Goal: Task Accomplishment & Management: Use online tool/utility

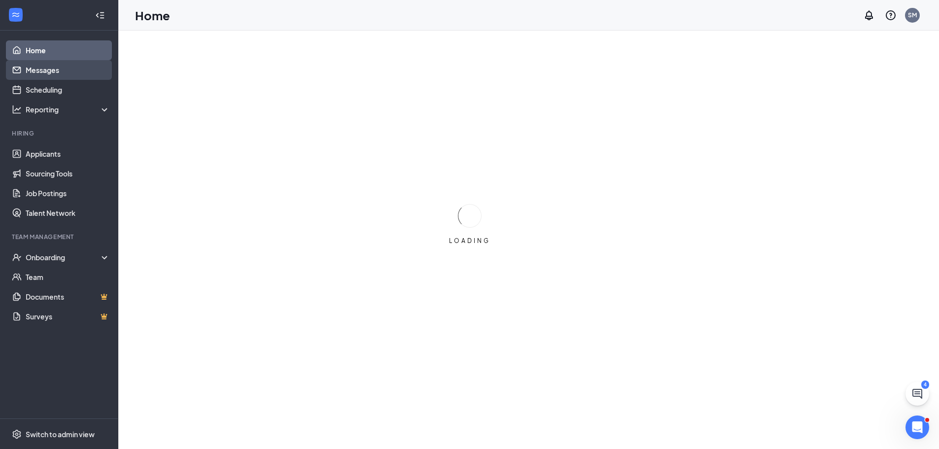
click at [59, 68] on link "Messages" at bounding box center [68, 70] width 84 height 20
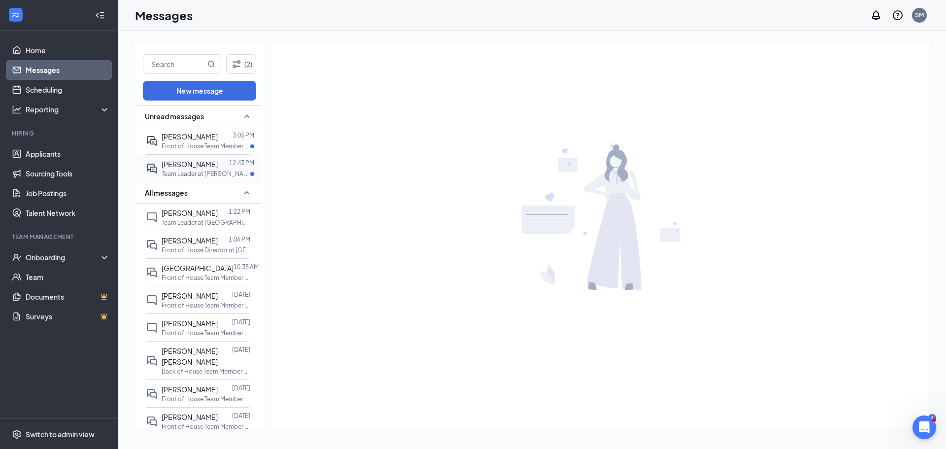
click at [212, 178] on p "Team Leader at [PERSON_NAME]" at bounding box center [206, 174] width 89 height 8
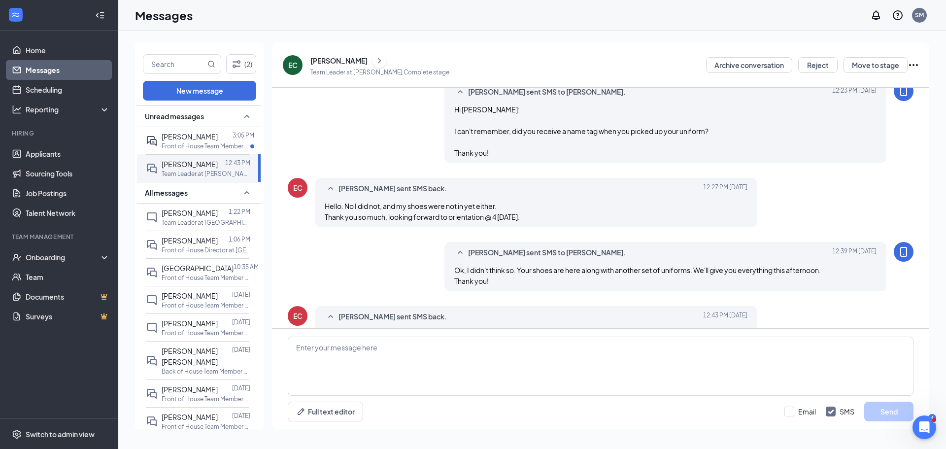
scroll to position [443, 0]
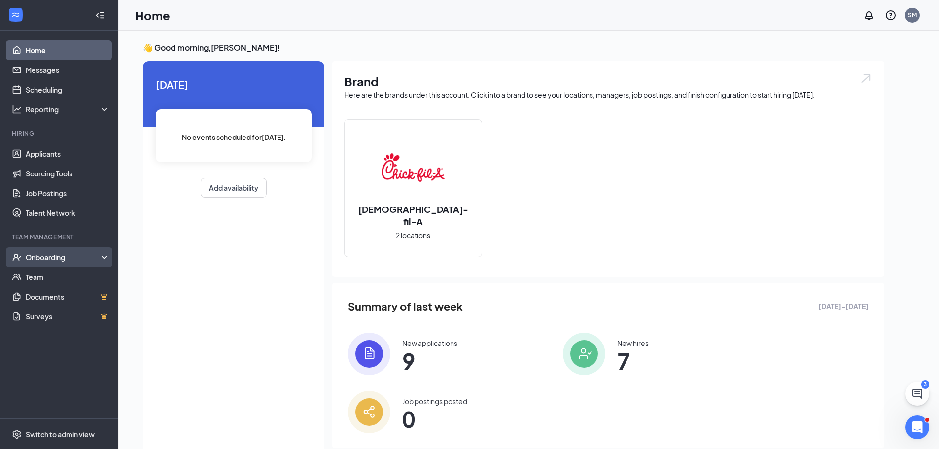
click at [72, 264] on div "Onboarding" at bounding box center [59, 257] width 118 height 20
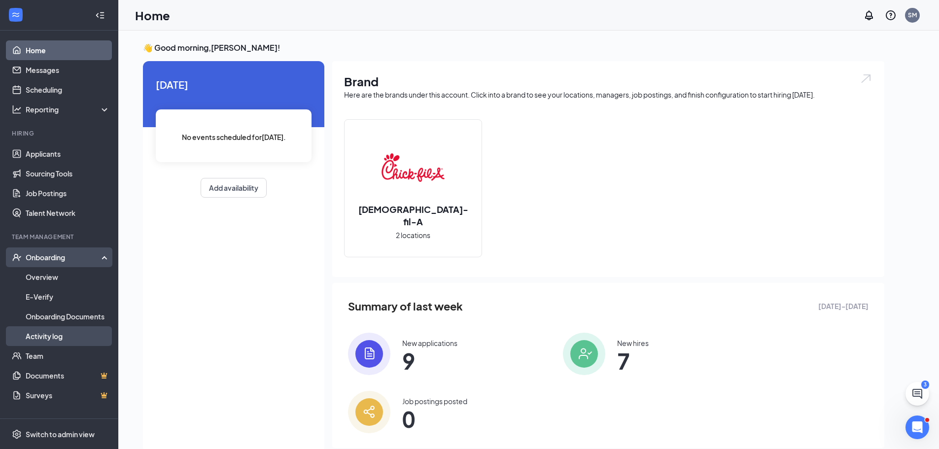
click at [44, 341] on link "Activity log" at bounding box center [68, 336] width 84 height 20
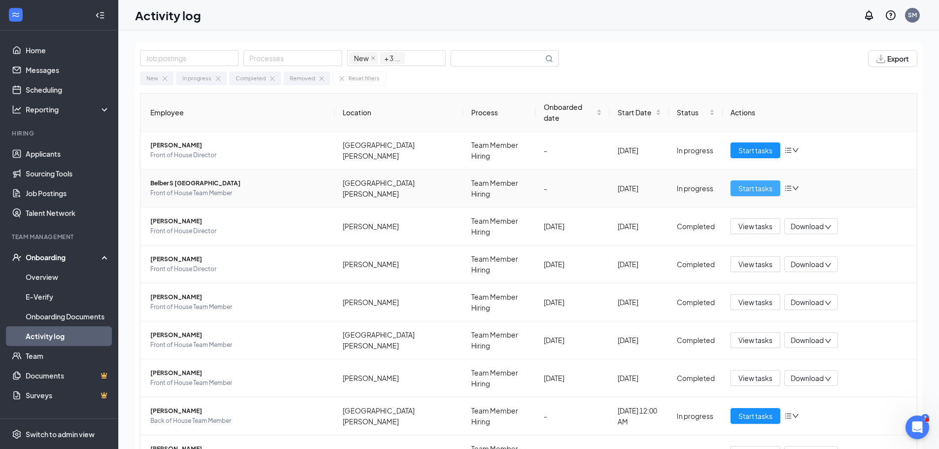
click at [739, 183] on span "Start tasks" at bounding box center [755, 188] width 34 height 11
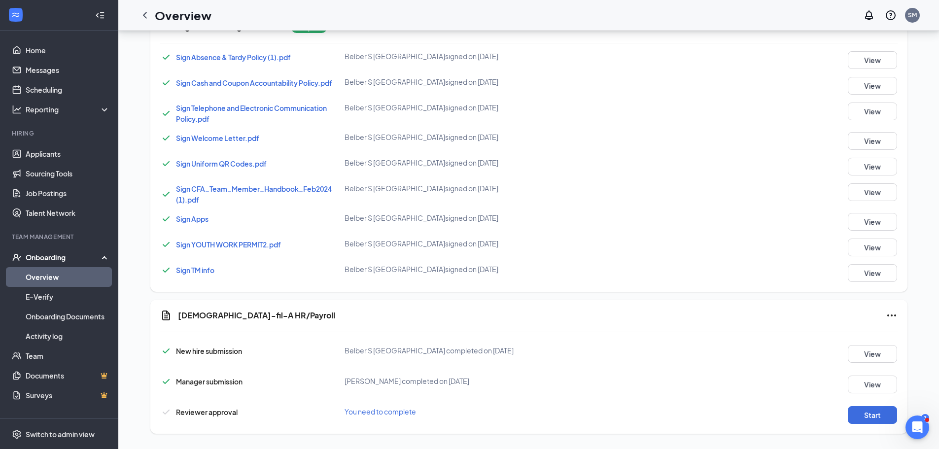
scroll to position [594, 0]
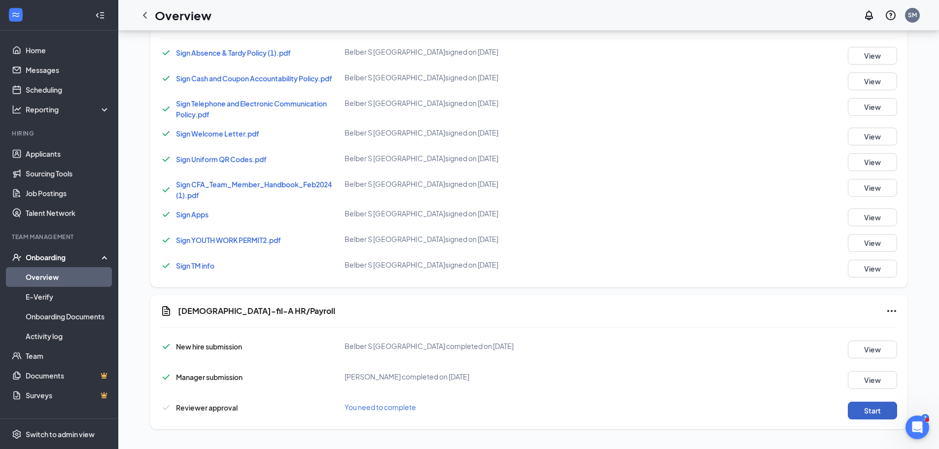
click at [878, 415] on button "Start" at bounding box center [872, 411] width 49 height 18
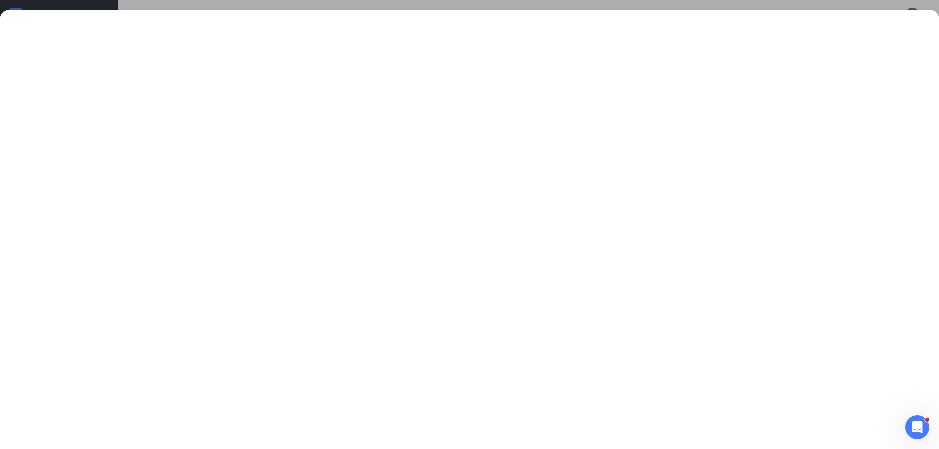
scroll to position [249, 0]
click at [40, 7] on div at bounding box center [469, 224] width 939 height 449
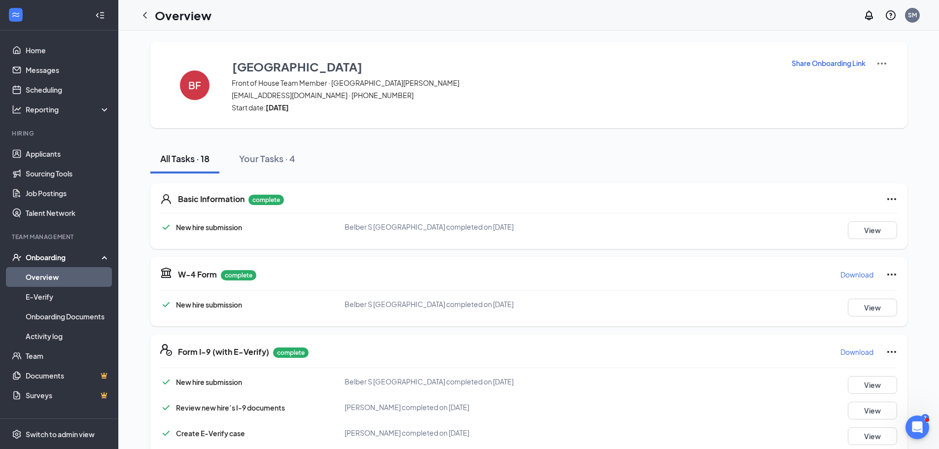
scroll to position [0, 0]
